Goal: Transaction & Acquisition: Purchase product/service

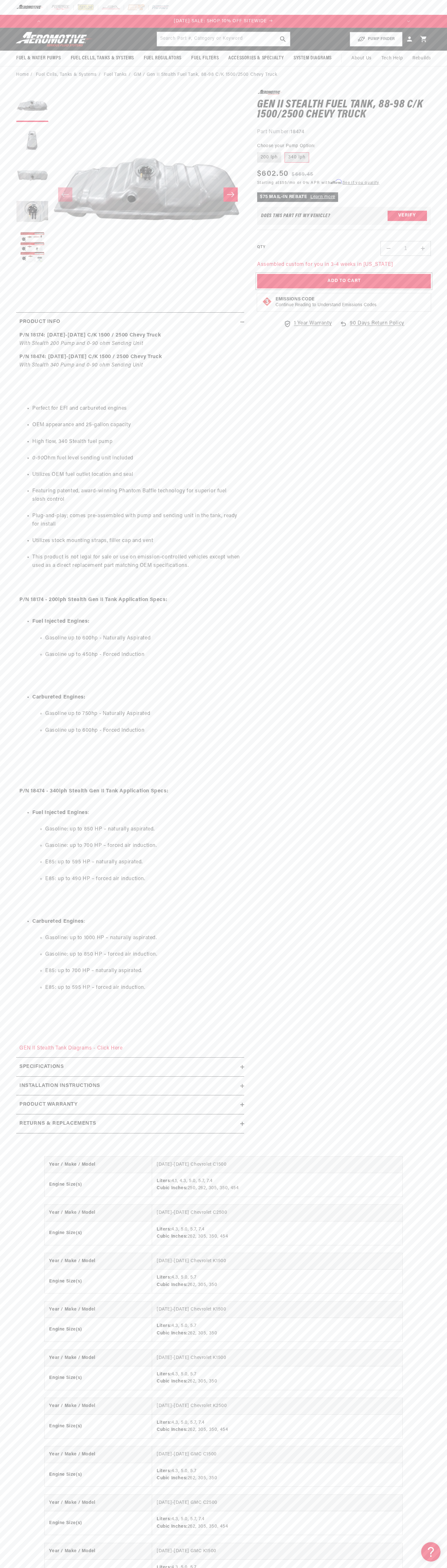
click at [343, 281] on button "Add to Cart" at bounding box center [343, 281] width 174 height 15
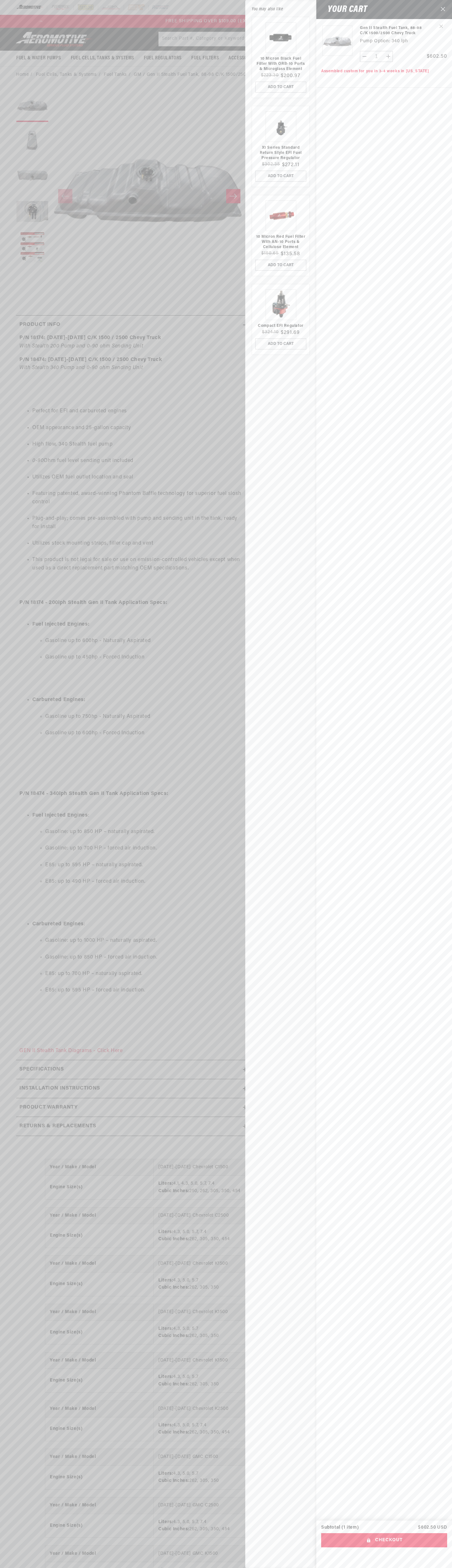
scroll to position [0, 737]
click at [384, 1540] on button "Checkout" at bounding box center [384, 1541] width 126 height 15
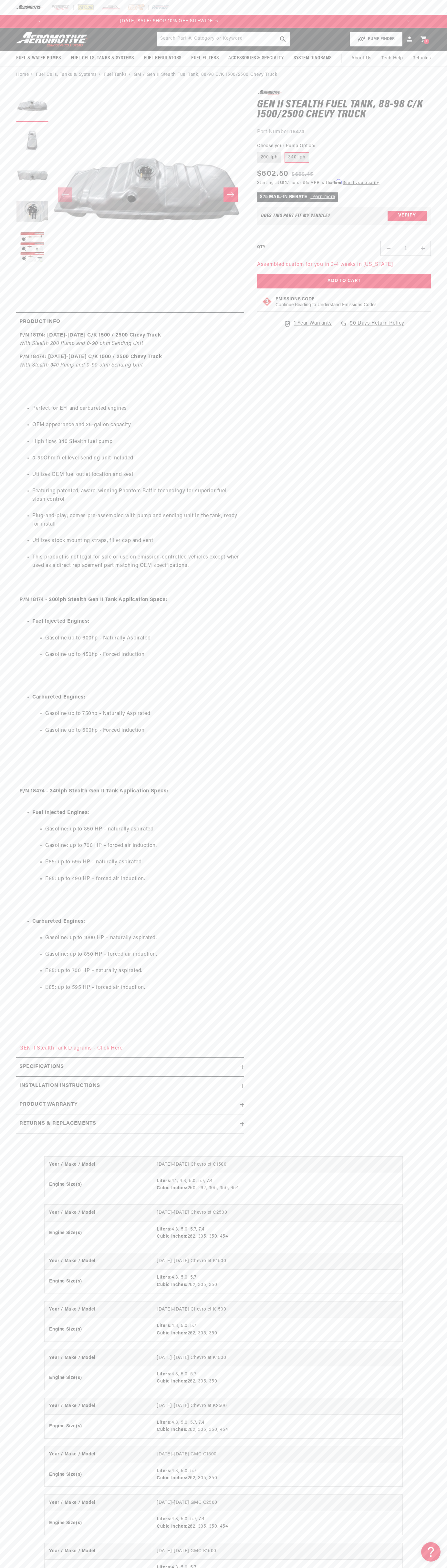
scroll to position [0, 368]
click at [390, 19] on p "SHOP REBATES ON 100s OF BEST SELLING PRODUCTS" at bounding box center [212, 21] width 357 height 7
click at [442, 906] on section "0.0 star rating Write a review Gen II Stealth Fuel Tank, 88-98 C/K 1500/2500 Ch…" at bounding box center [224, 614] width 447 height 1060
click at [445, 1563] on html "Skip to content Your cart Product image Product Total Quantity Gen II Stealth F…" at bounding box center [224, 784] width 447 height 1568
click at [10, 429] on section "0.0 star rating Write a review Gen II Stealth Fuel Tank, 88-98 C/K 1500/2500 Ch…" at bounding box center [224, 614] width 447 height 1060
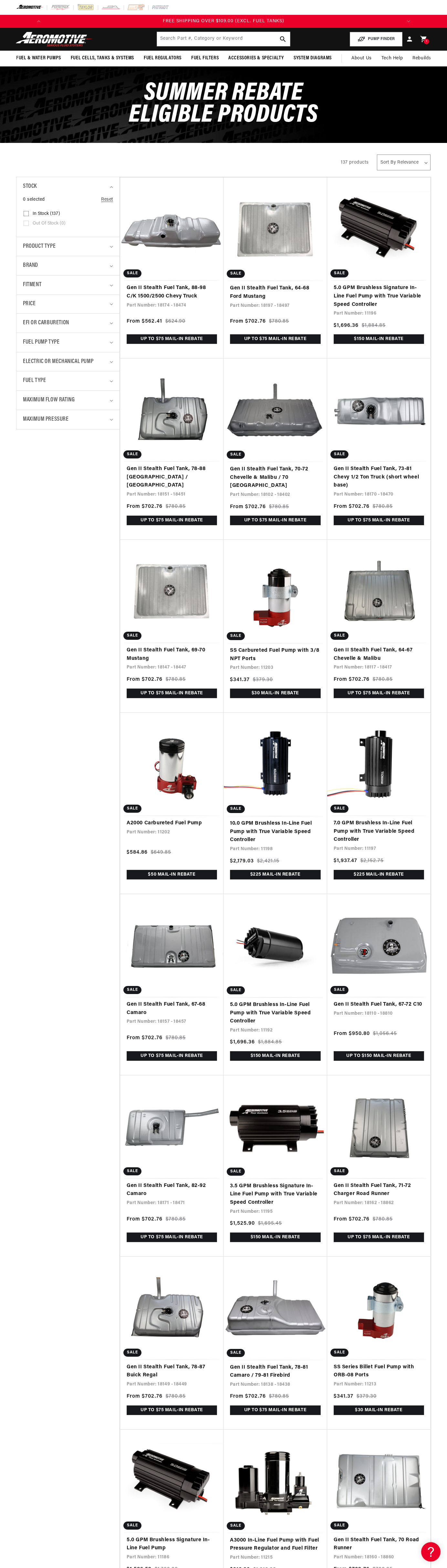
scroll to position [0, 737]
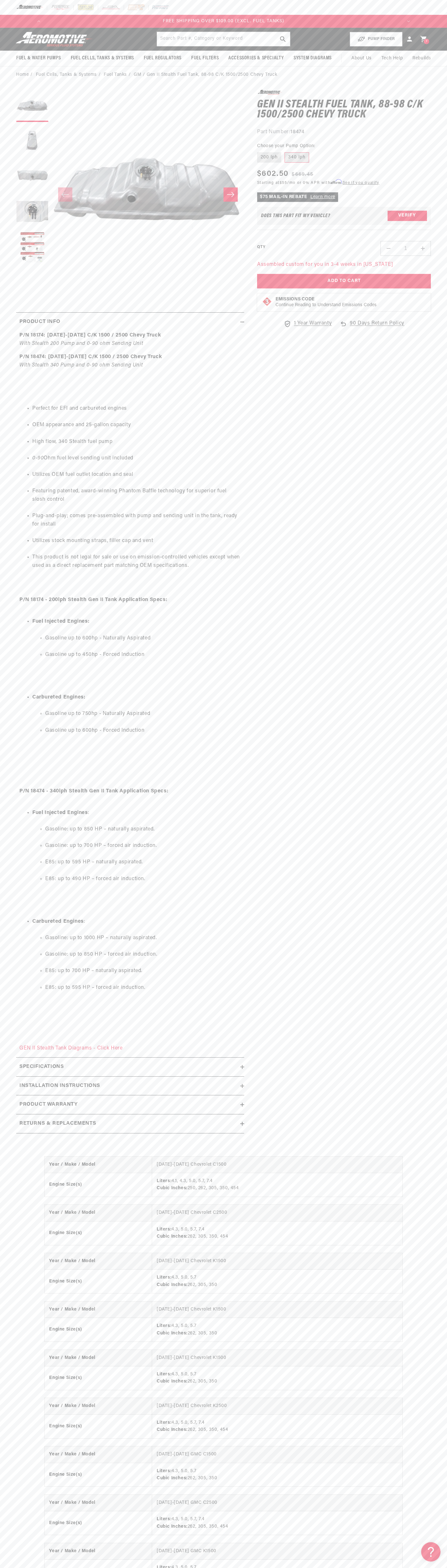
scroll to position [0, 650]
